Goal: Transaction & Acquisition: Purchase product/service

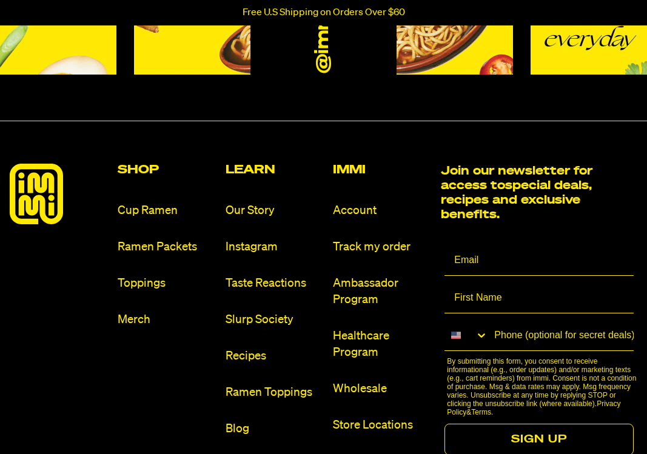
scroll to position [5452, 0]
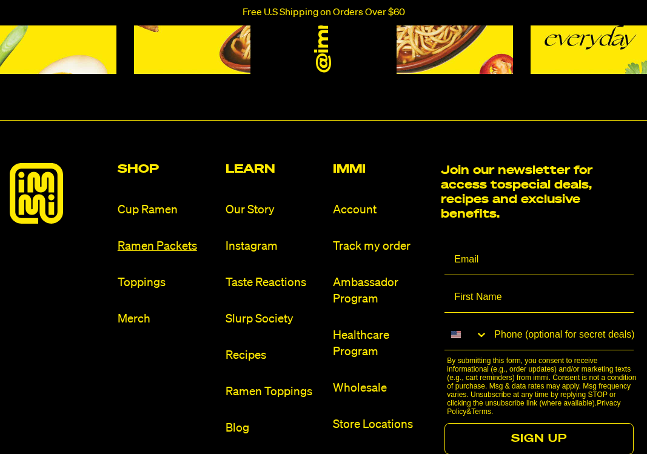
click at [175, 238] on link "Ramen Packets" at bounding box center [167, 246] width 98 height 16
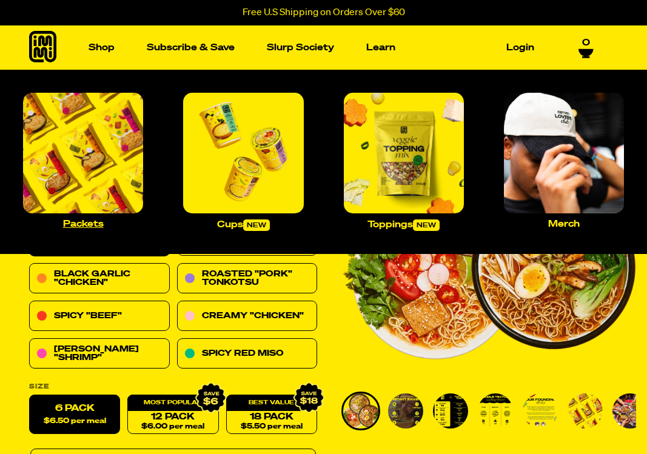
click at [93, 126] on img "Main navigation" at bounding box center [83, 153] width 120 height 120
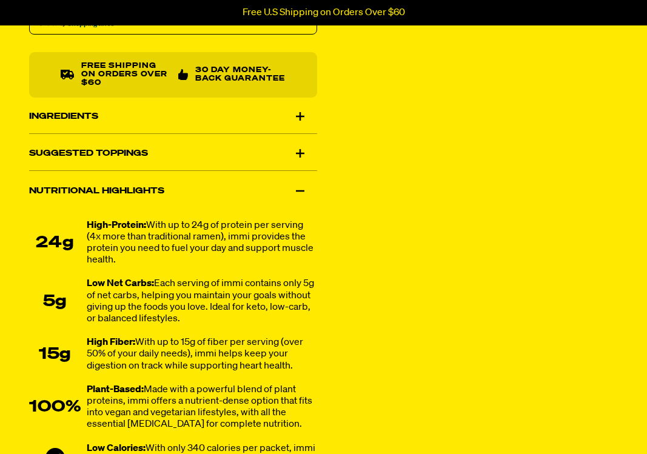
scroll to position [792, 0]
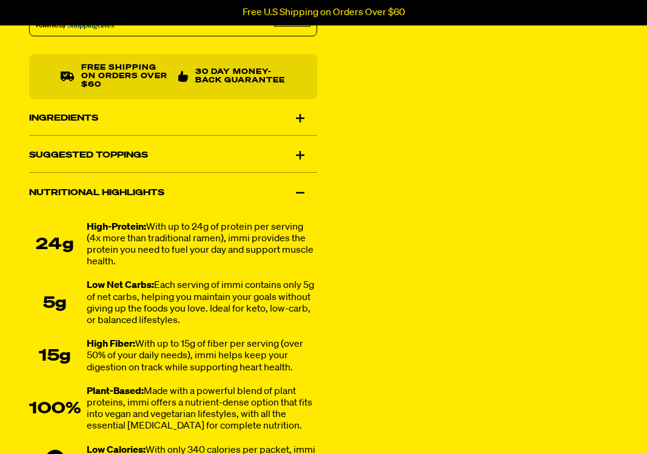
click at [304, 115] on div "Ingredients" at bounding box center [173, 118] width 288 height 34
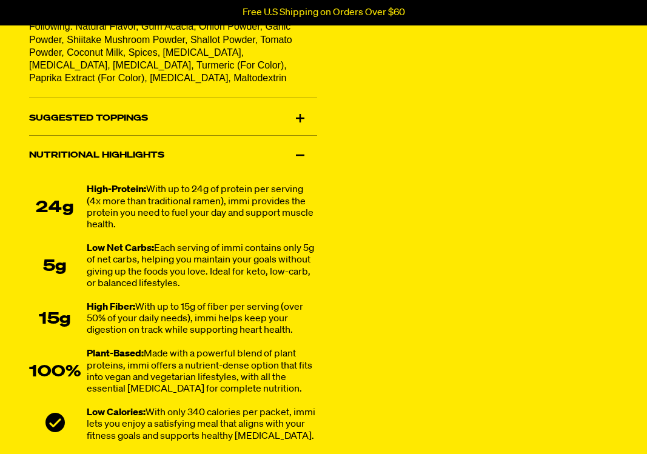
scroll to position [1196, 0]
